Goal: Book appointment/travel/reservation

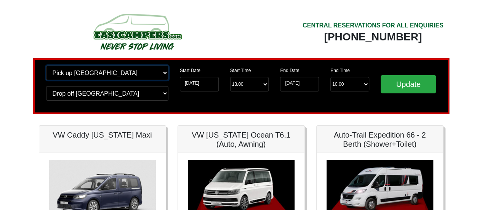
click at [85, 77] on select "Change pick up location? Pick up Edinburgh Birmingham Airport Blackburn Lancash…" at bounding box center [107, 73] width 122 height 14
click at [46, 66] on select "Change pick up location? Pick up Edinburgh Birmingham Airport Blackburn Lancash…" at bounding box center [107, 73] width 122 height 14
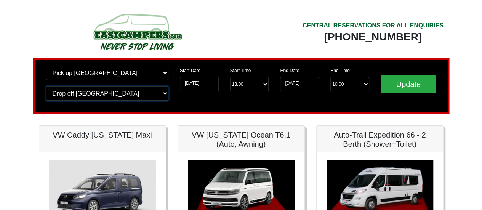
click at [118, 96] on select "Change drop off location? Drop off Edinburgh Birmingham Airport Blackburn Lanca…" at bounding box center [107, 93] width 122 height 14
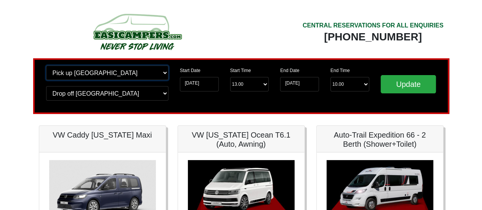
click at [88, 72] on select "Change pick up location? Pick up Edinburgh Birmingham Airport Blackburn Lancash…" at bounding box center [107, 73] width 122 height 14
select select "EDI"
click at [46, 66] on select "Change pick up location? Pick up Edinburgh Birmingham Airport Blackburn Lancash…" at bounding box center [107, 73] width 122 height 14
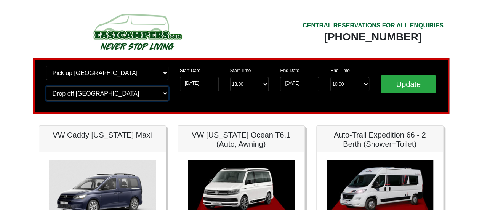
click at [140, 96] on select "Change drop off location? Drop off Edinburgh Birmingham Airport Blackburn Lanca…" at bounding box center [107, 93] width 122 height 14
select select "EDI"
click at [46, 86] on select "Change drop off location? Drop off Edinburgh Birmingham Airport Blackburn Lanca…" at bounding box center [107, 93] width 122 height 14
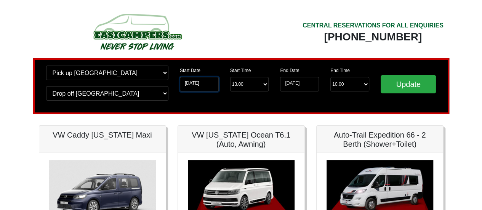
click at [202, 83] on input "[DATE]" at bounding box center [199, 84] width 39 height 14
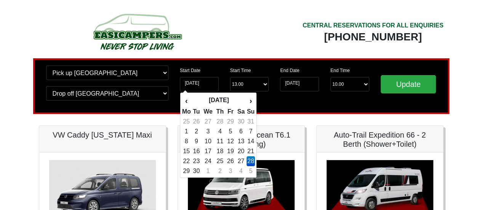
click at [254, 159] on td "28" at bounding box center [250, 161] width 8 height 10
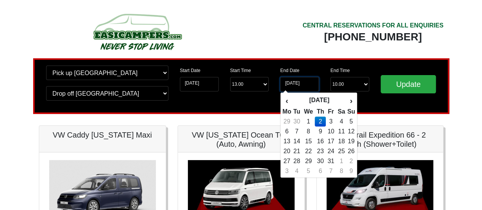
click at [289, 83] on input "02-10-2025" at bounding box center [299, 84] width 39 height 14
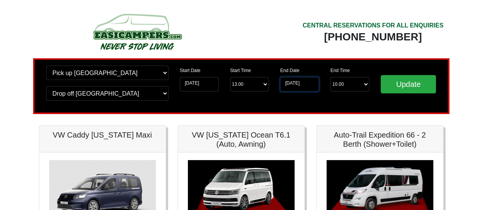
click at [289, 83] on input "02-10-2025" at bounding box center [299, 84] width 39 height 14
click at [304, 81] on input "02-10-2025" at bounding box center [299, 84] width 39 height 14
click at [285, 83] on input "02-10-2025" at bounding box center [299, 84] width 39 height 14
click at [295, 83] on input "02-10-2025" at bounding box center [299, 84] width 39 height 14
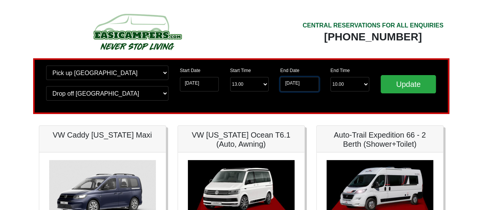
click at [295, 83] on input "02-10-2025" at bounding box center [299, 84] width 39 height 14
drag, startPoint x: 303, startPoint y: 80, endPoint x: 353, endPoint y: 99, distance: 52.9
click at [304, 80] on input "02-10-2025" at bounding box center [299, 84] width 39 height 14
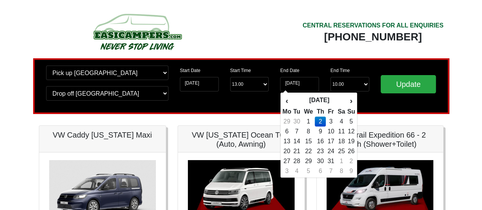
click at [322, 118] on td "2" at bounding box center [320, 122] width 11 height 10
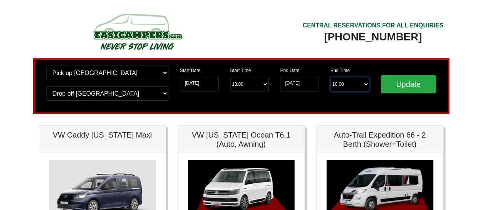
click at [353, 89] on select "End Time 10.00 -------- 08.00 am 09.00 am 10.00 am 11.00 am (Sunday Only)" at bounding box center [349, 84] width 39 height 14
click at [304, 80] on input "02-10-2025" at bounding box center [299, 84] width 39 height 14
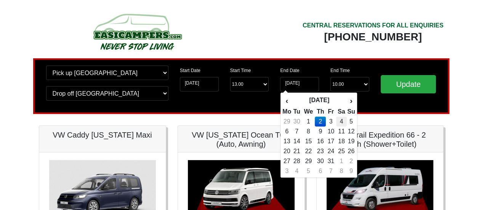
click at [346, 121] on td "4" at bounding box center [341, 122] width 11 height 10
type input "[DATE]"
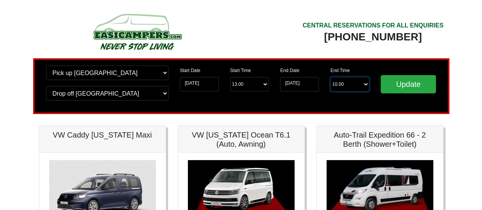
click at [361, 81] on select "End Time 10.00 -------- 08.00 am 09.00 am 10.00 am 11.00 am (Sunday Only)" at bounding box center [349, 84] width 39 height 14
click at [330, 77] on select "End Time 10.00 -------- 08.00 am 09.00 am 10.00 am 11.00 am (Sunday Only)" at bounding box center [349, 84] width 39 height 14
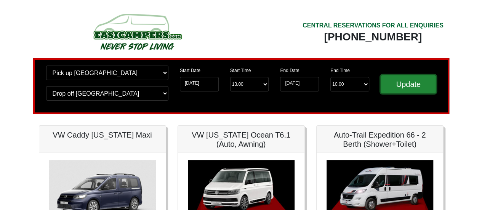
click at [409, 87] on input "Update" at bounding box center [409, 84] width 56 height 18
